Goal: Task Accomplishment & Management: Use online tool/utility

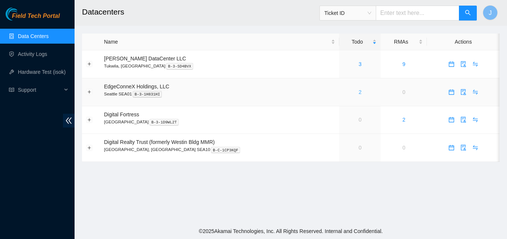
click at [359, 93] on link "2" at bounding box center [360, 92] width 3 height 6
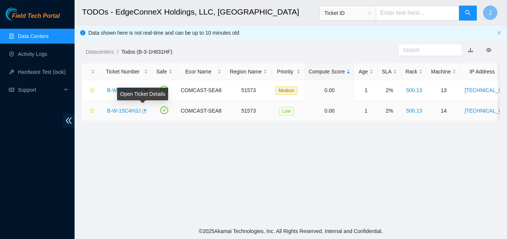
click at [142, 112] on icon "button" at bounding box center [143, 111] width 5 height 5
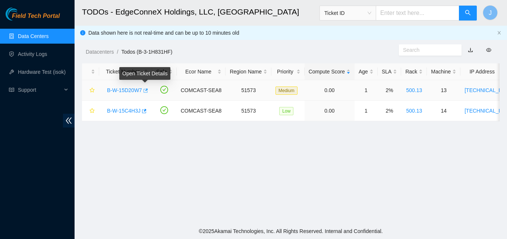
click at [143, 89] on icon "button" at bounding box center [144, 90] width 5 height 5
click at [43, 35] on link "Data Centers" at bounding box center [33, 36] width 31 height 6
click at [33, 33] on link "Data Centers" at bounding box center [33, 36] width 31 height 6
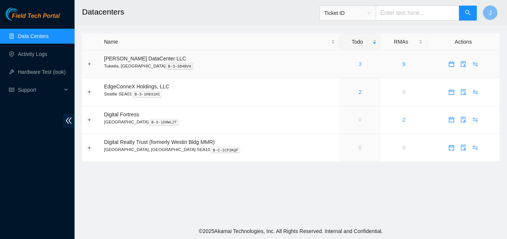
click at [359, 64] on link "3" at bounding box center [360, 64] width 3 height 6
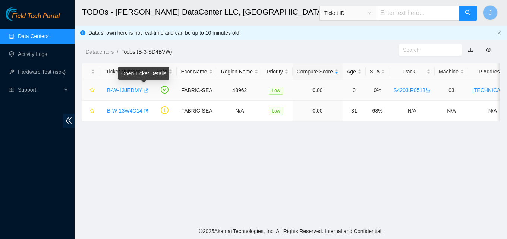
click at [145, 91] on icon "button" at bounding box center [145, 90] width 5 height 5
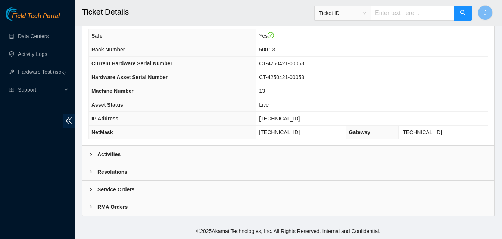
drag, startPoint x: 155, startPoint y: 156, endPoint x: 253, endPoint y: 133, distance: 100.4
click at [156, 156] on div "Activities" at bounding box center [287, 154] width 411 height 17
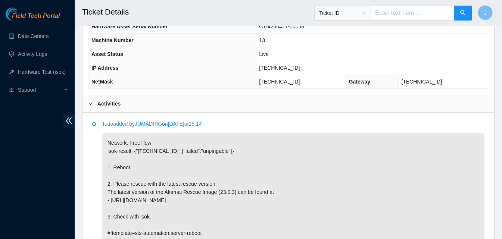
scroll to position [412, 0]
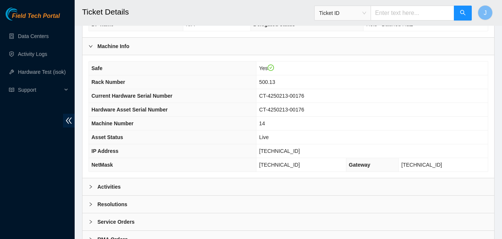
scroll to position [298, 0]
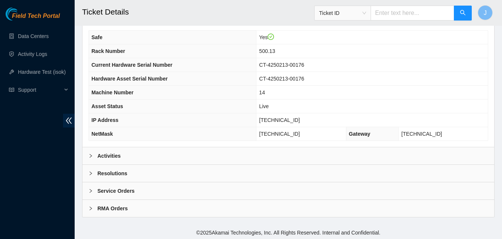
click at [173, 158] on div "Activities" at bounding box center [287, 155] width 411 height 17
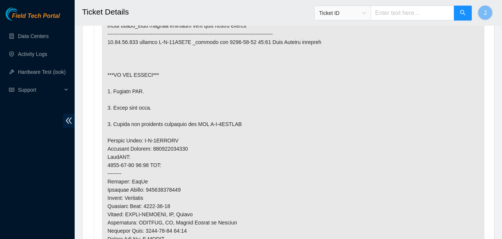
scroll to position [448, 0]
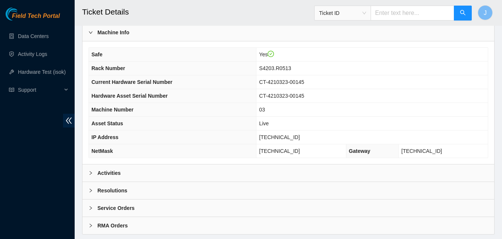
click at [211, 178] on div "Activities" at bounding box center [287, 172] width 411 height 17
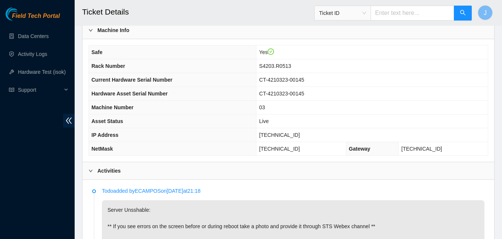
scroll to position [336, 0]
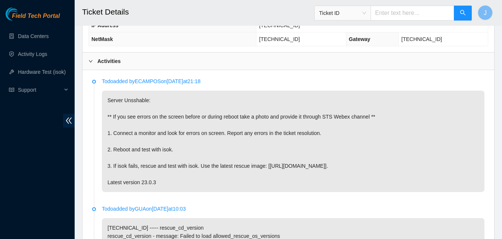
drag, startPoint x: 182, startPoint y: 190, endPoint x: 135, endPoint y: 114, distance: 89.1
click at [135, 114] on p "Server Unsshable: ** If you see errors on the screen before or during reboot ta…" at bounding box center [293, 141] width 382 height 101
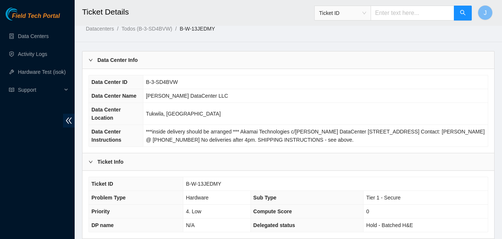
scroll to position [0, 0]
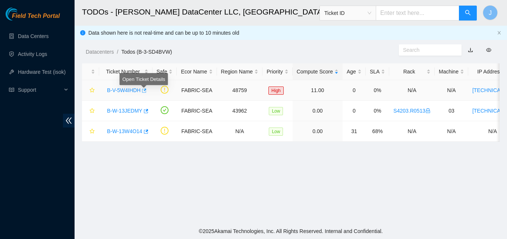
click at [144, 90] on body "Field Tech Portal Data Centers Activity Logs Hardware Test (isok) Support TODOs…" at bounding box center [253, 119] width 507 height 239
click at [144, 92] on icon "button" at bounding box center [143, 90] width 5 height 5
click at [28, 33] on link "Data Centers" at bounding box center [33, 36] width 31 height 6
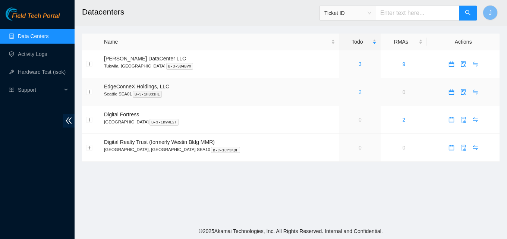
click at [359, 90] on link "2" at bounding box center [360, 92] width 3 height 6
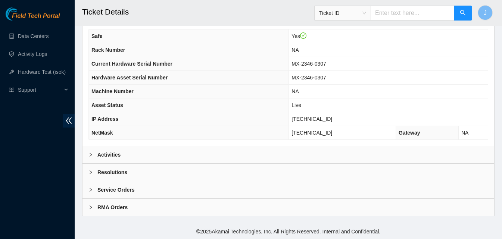
scroll to position [242, 0]
drag, startPoint x: 143, startPoint y: 155, endPoint x: 202, endPoint y: 124, distance: 66.6
click at [143, 155] on div "Activities" at bounding box center [287, 154] width 411 height 17
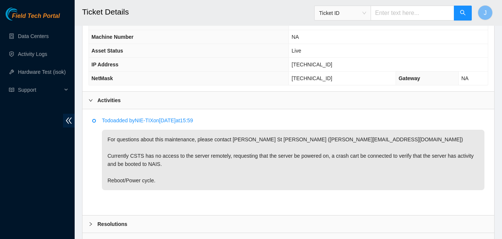
scroll to position [349, 0]
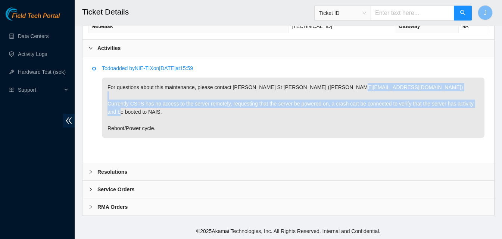
drag, startPoint x: 121, startPoint y: 104, endPoint x: 164, endPoint y: 133, distance: 52.3
click at [164, 133] on p "For questions about this maintenance, please contact [PERSON_NAME] St [PERSON_N…" at bounding box center [293, 108] width 382 height 60
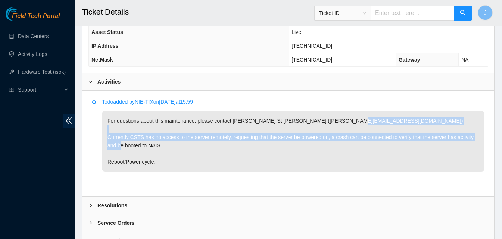
scroll to position [274, 0]
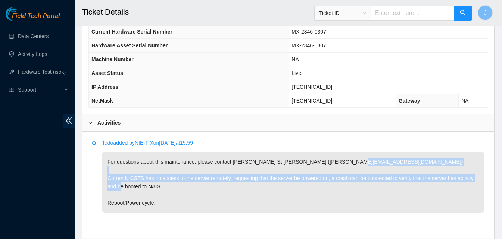
click at [268, 178] on p "For questions about this maintenance, please contact [PERSON_NAME] St [PERSON_N…" at bounding box center [293, 182] width 382 height 60
